Goal: Information Seeking & Learning: Learn about a topic

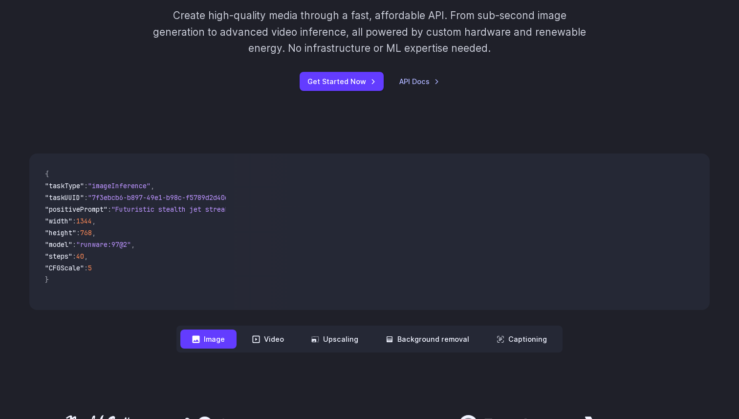
scroll to position [174, 0]
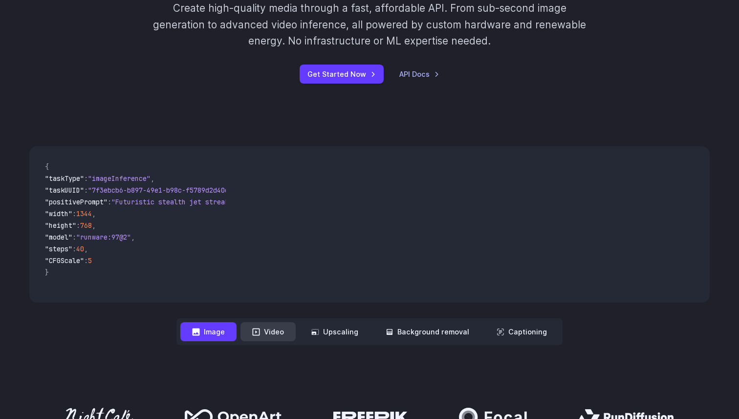
click at [276, 332] on button "Video" at bounding box center [267, 331] width 55 height 19
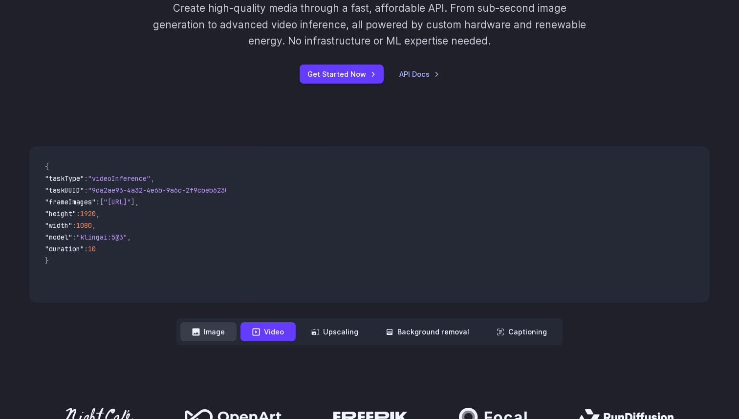
click at [216, 336] on button "Image" at bounding box center [208, 331] width 56 height 19
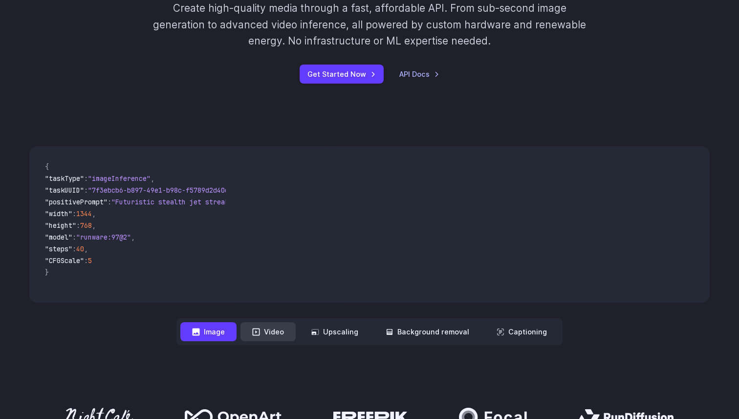
click at [265, 330] on button "Video" at bounding box center [267, 331] width 55 height 19
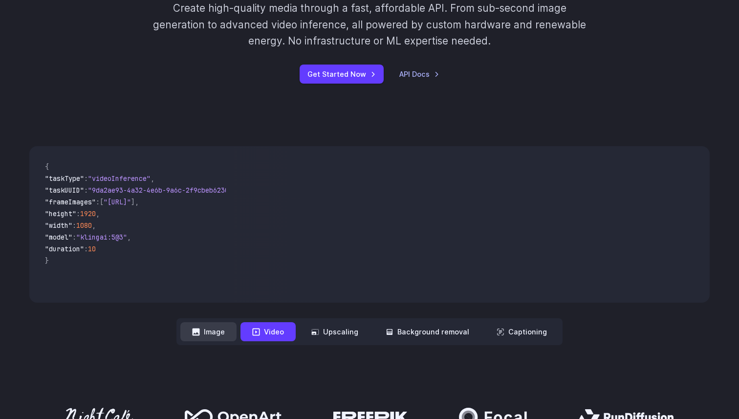
click at [223, 334] on button "Image" at bounding box center [208, 331] width 56 height 19
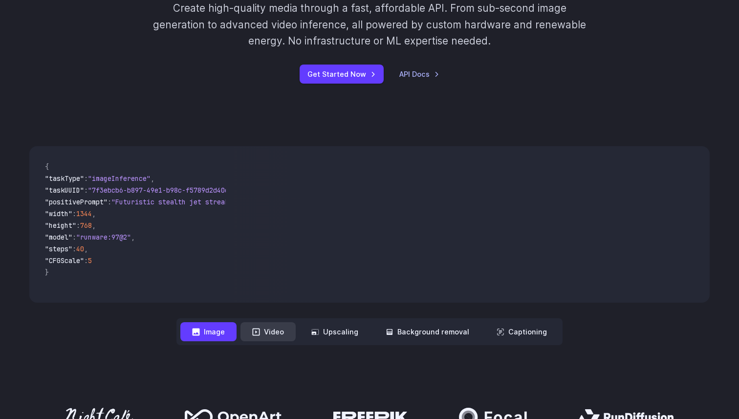
click at [254, 330] on button "Video" at bounding box center [267, 331] width 55 height 19
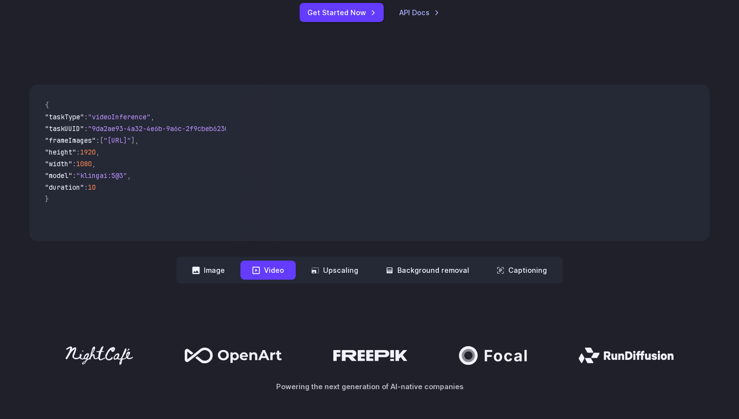
scroll to position [0, 0]
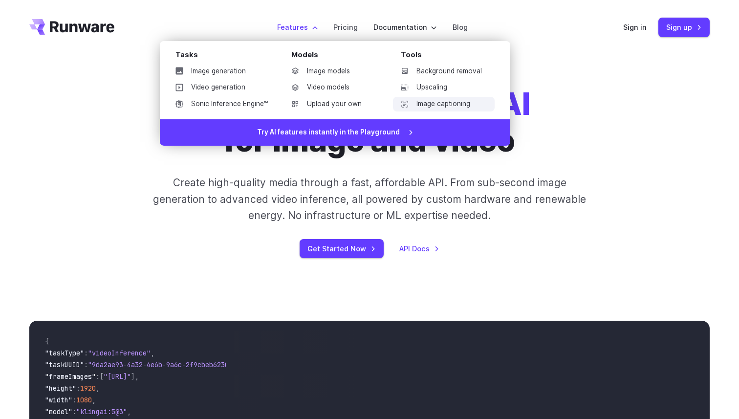
click at [455, 102] on link "Image captioning" at bounding box center [444, 104] width 102 height 15
